Goal: Information Seeking & Learning: Learn about a topic

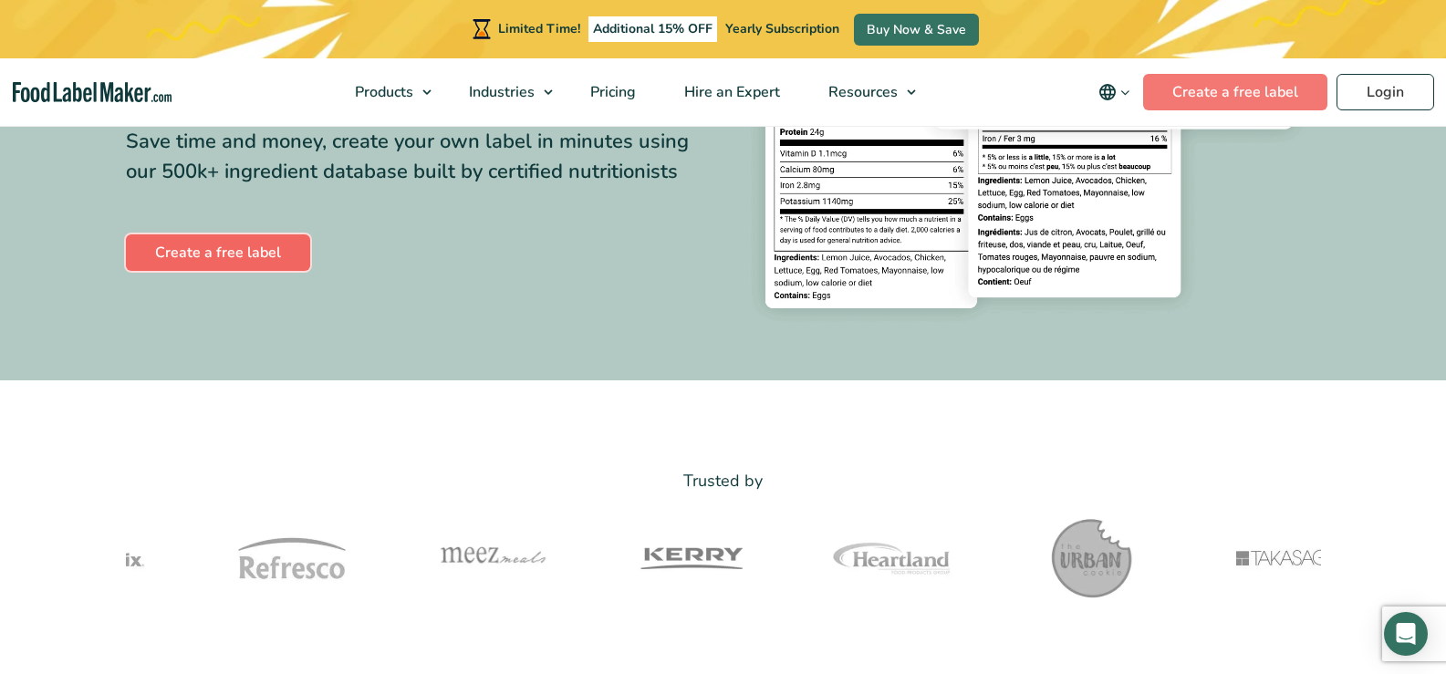
click at [276, 240] on link "Create a free label" at bounding box center [218, 252] width 184 height 36
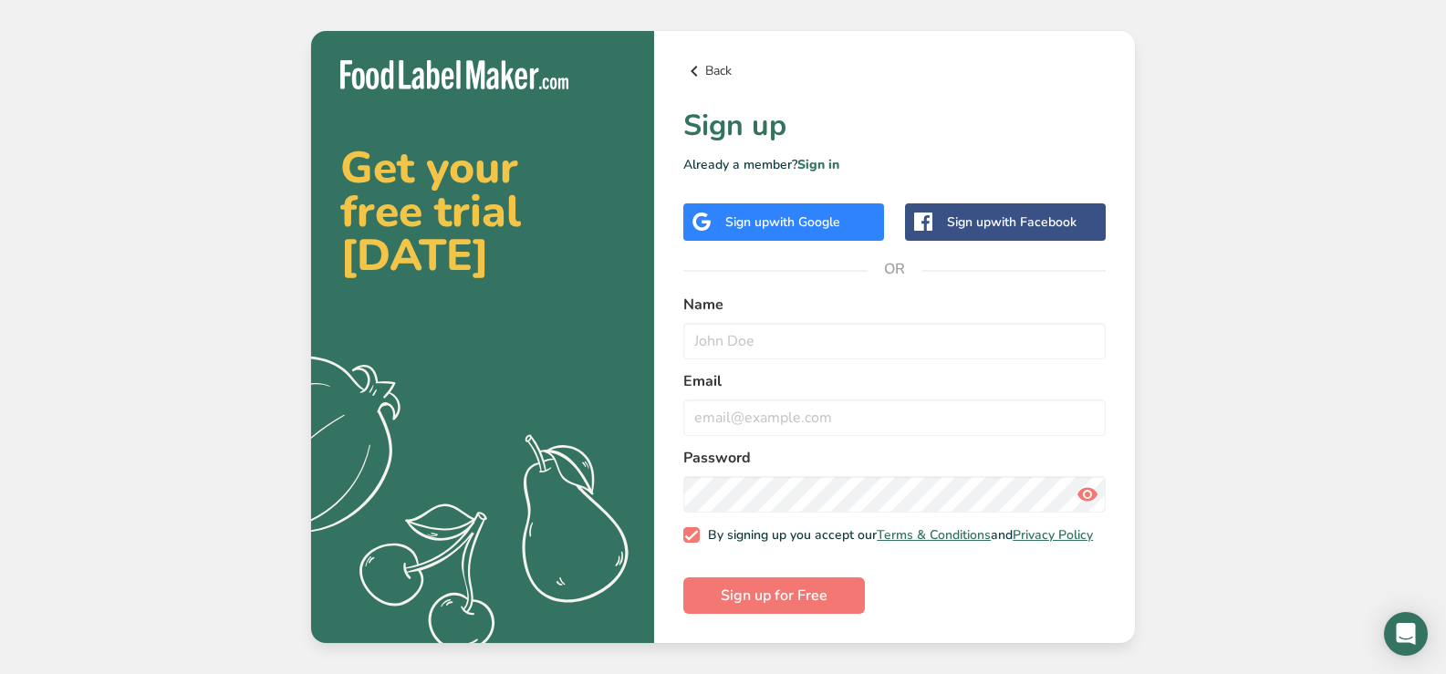
click at [696, 70] on icon at bounding box center [694, 71] width 22 height 33
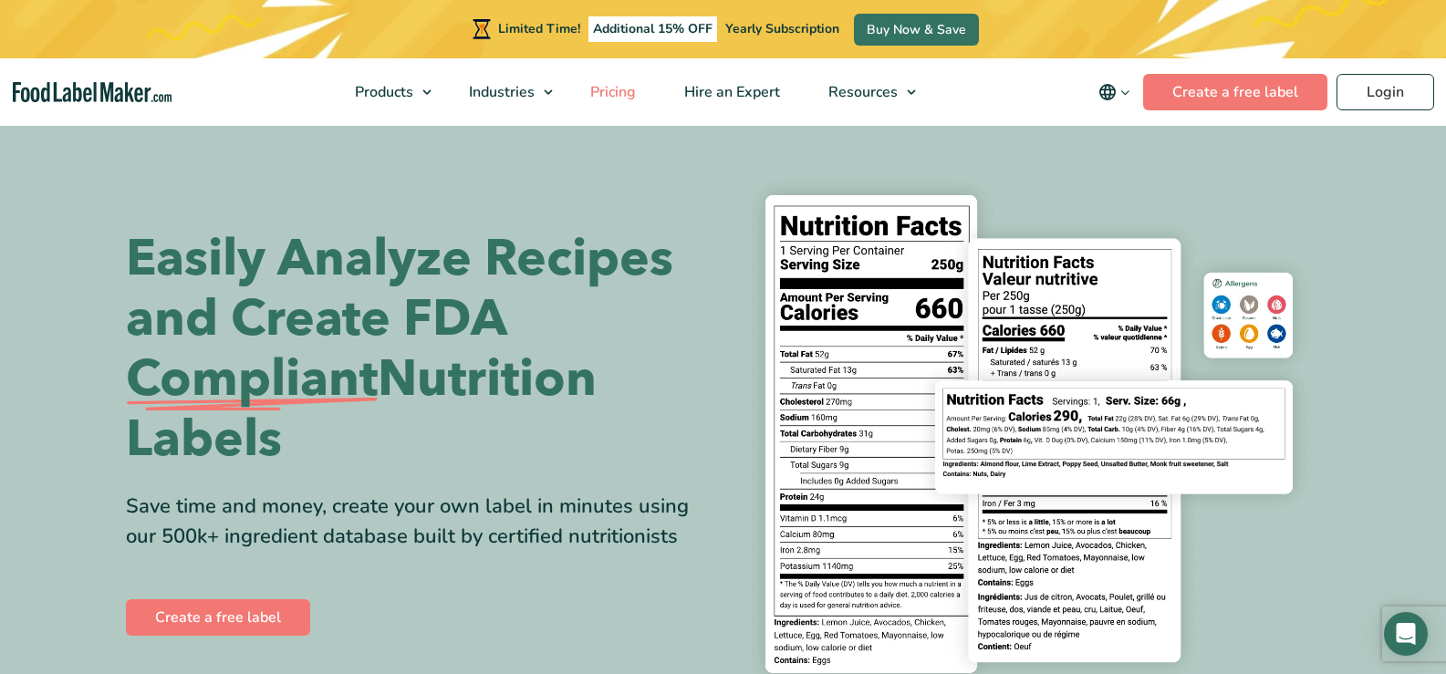
click at [616, 95] on span "Pricing" at bounding box center [611, 92] width 53 height 20
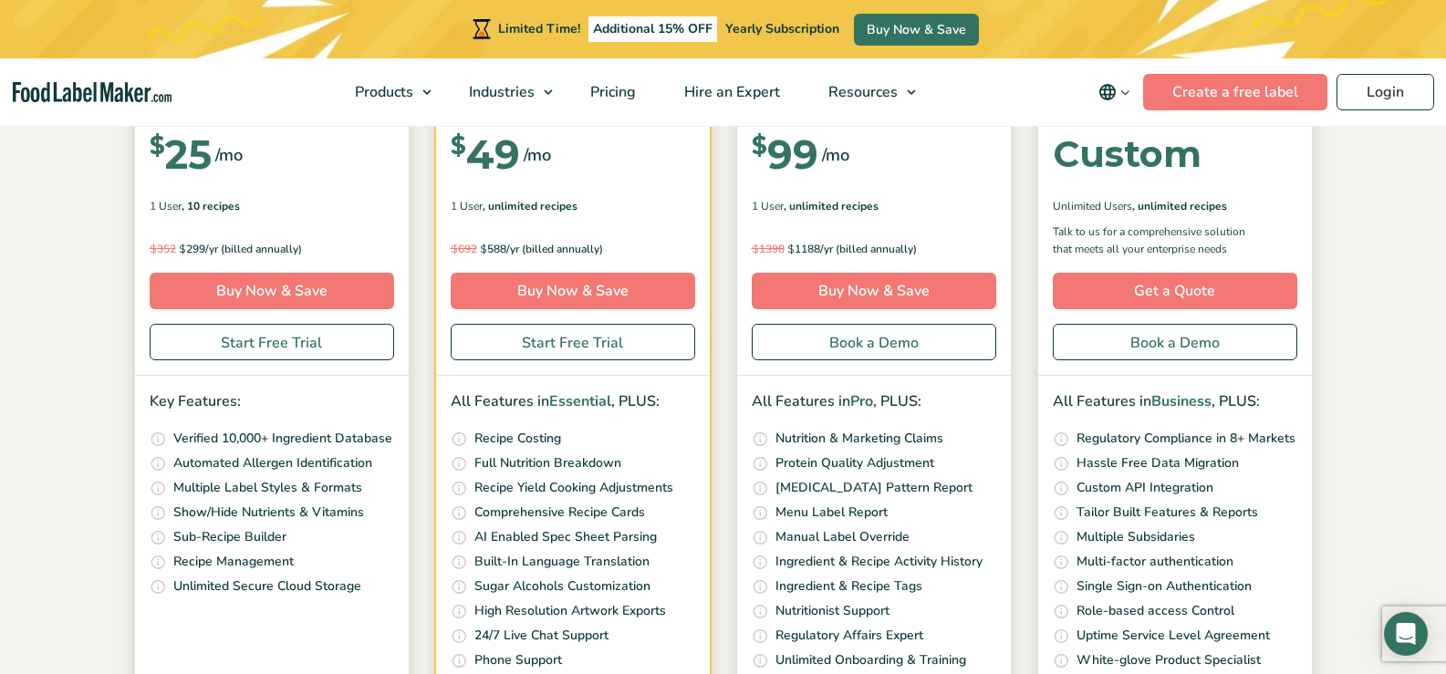
scroll to position [547, 0]
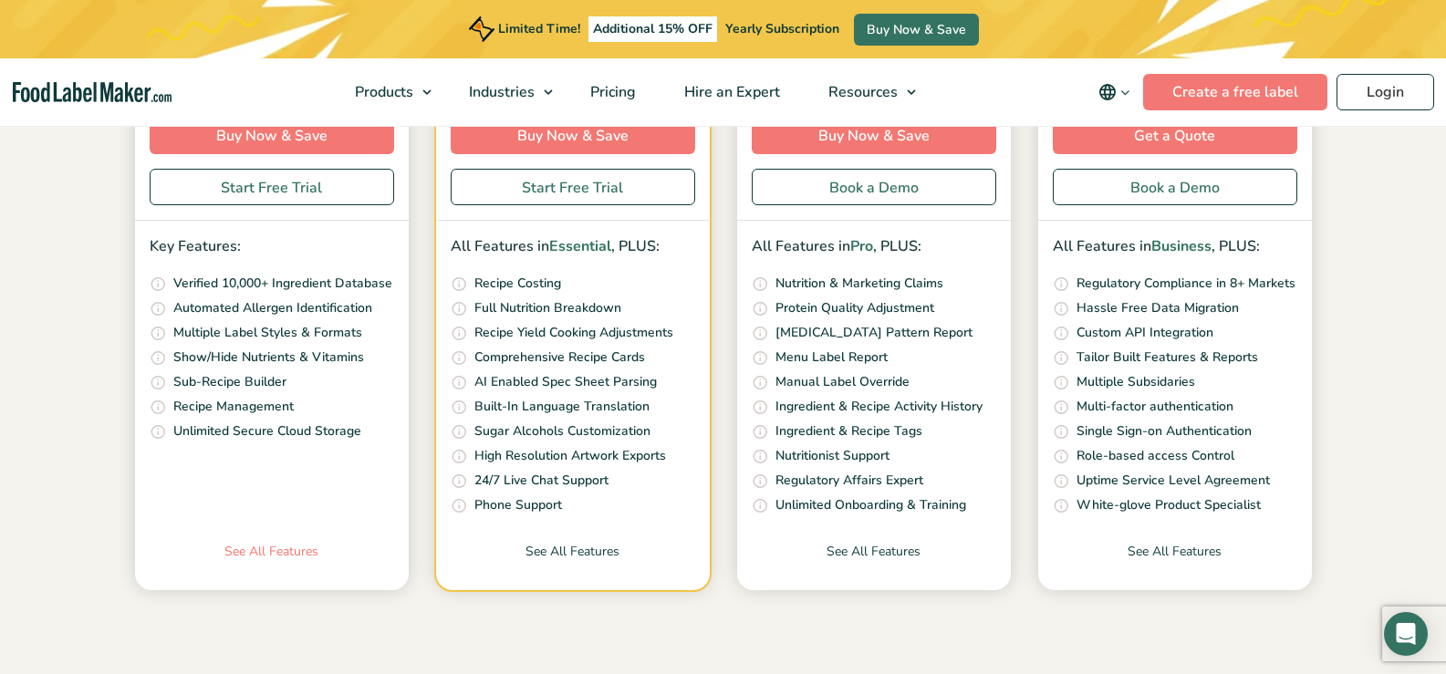
click at [260, 543] on link "See All Features" at bounding box center [272, 566] width 274 height 48
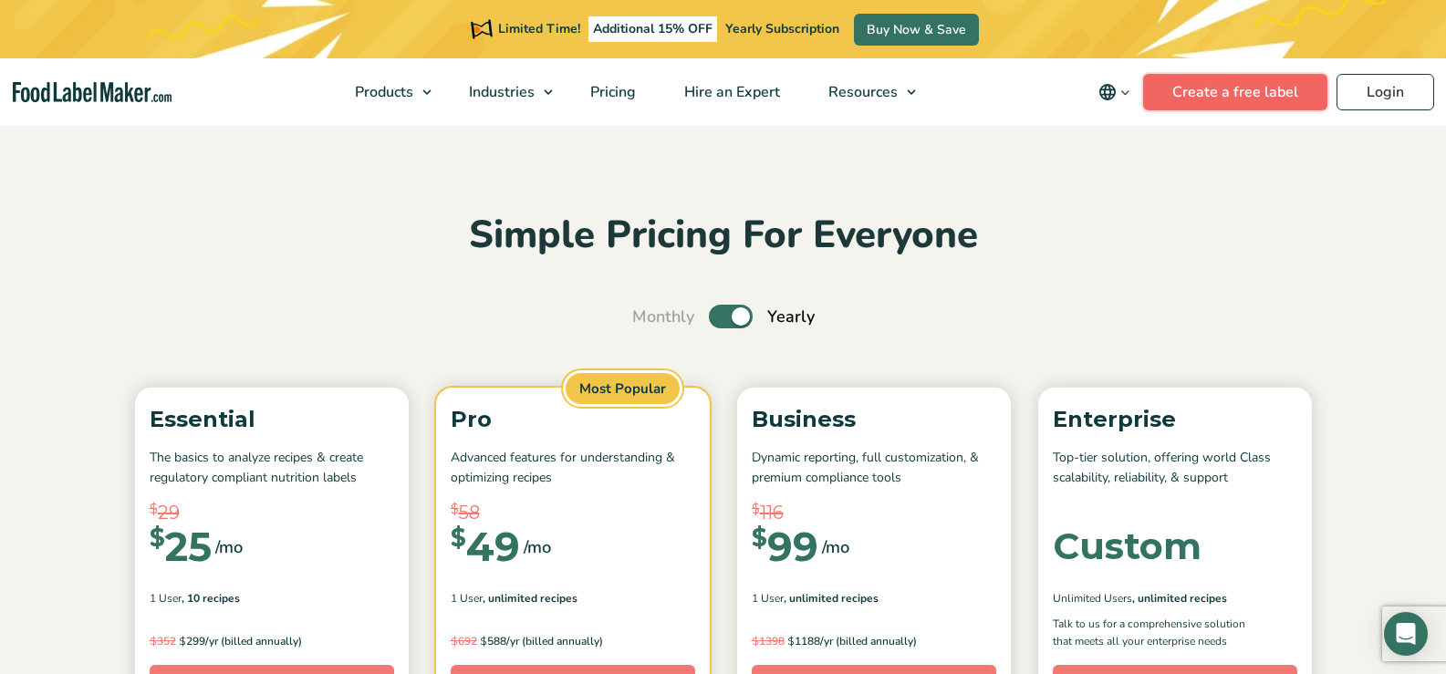
click at [1253, 84] on link "Create a free label" at bounding box center [1235, 92] width 184 height 36
